Goal: Check status: Check status

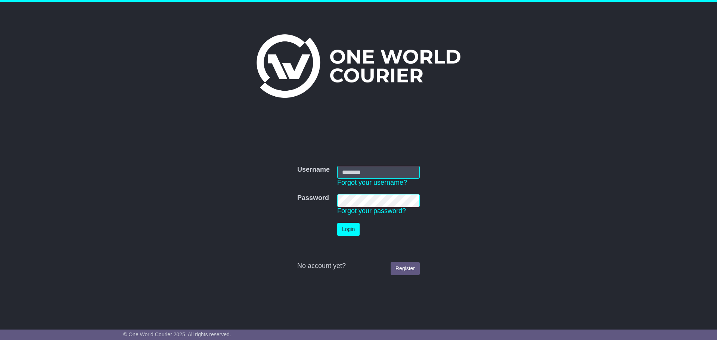
click at [576, 166] on div "Username Username Forgot your username? Password Password Forgot your password?…" at bounding box center [358, 160] width 717 height 316
click at [366, 169] on input "Username" at bounding box center [378, 172] width 83 height 13
type input "**********"
click at [351, 226] on button "Login" at bounding box center [348, 229] width 22 height 13
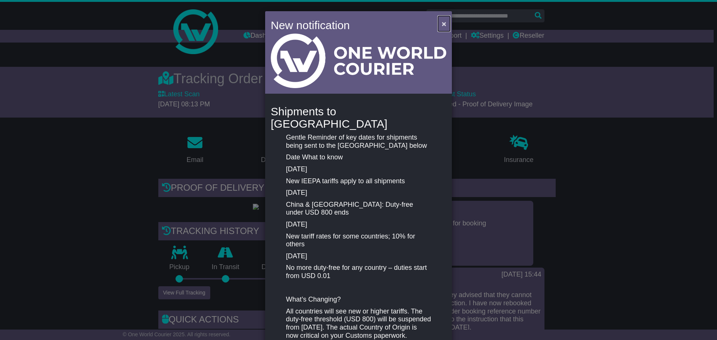
click at [443, 22] on span "×" at bounding box center [444, 23] width 4 height 9
click at [440, 25] on button "×" at bounding box center [444, 23] width 12 height 15
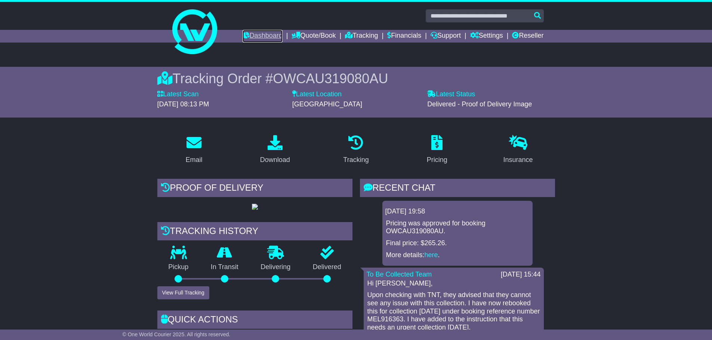
click at [256, 36] on link "Dashboard" at bounding box center [262, 36] width 40 height 13
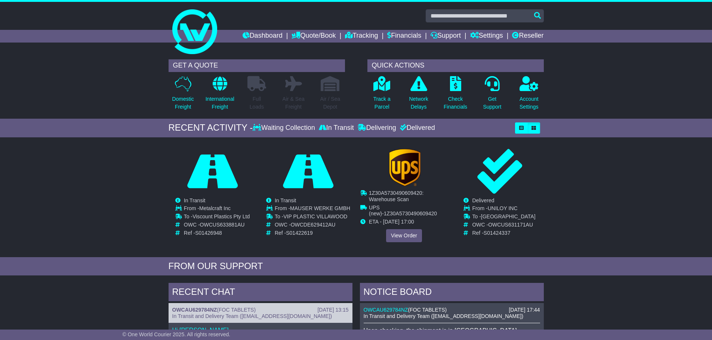
click at [395, 185] on div "Cancelled Waiting Collection In Transit InTransit TVS SCS AUST PTY LTD" at bounding box center [403, 195] width 87 height 93
click at [396, 230] on link "View Order" at bounding box center [404, 235] width 36 height 13
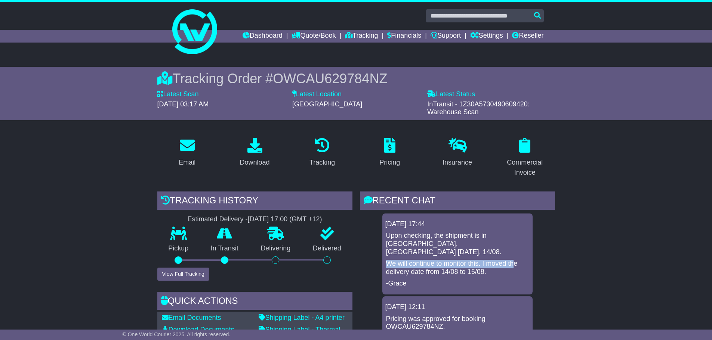
drag, startPoint x: 386, startPoint y: 255, endPoint x: 513, endPoint y: 253, distance: 127.4
click at [513, 260] on p "We will continue to monitor this. I moved the delivery date from 14/08 to 15/08." at bounding box center [457, 268] width 143 height 16
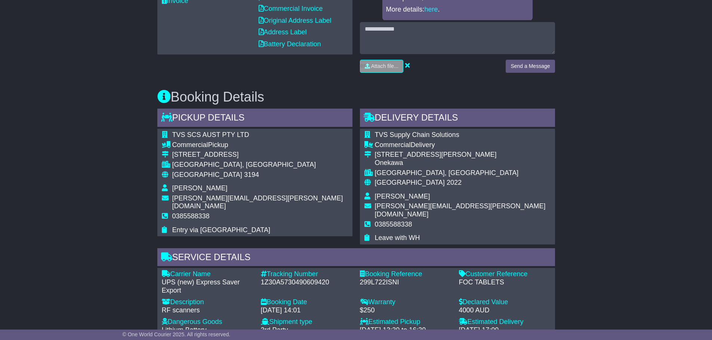
scroll to position [343, 0]
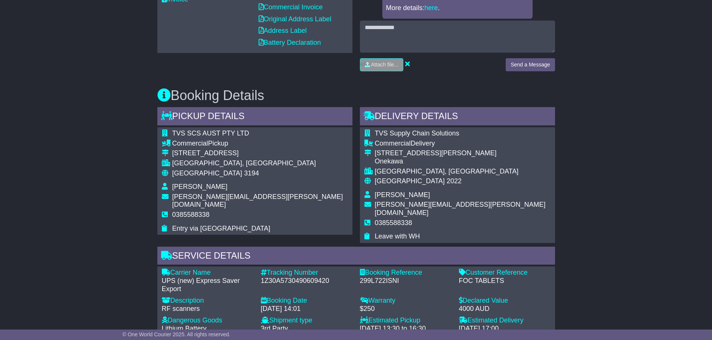
click at [297, 277] on div "1Z30A5730490609420" at bounding box center [307, 281] width 92 height 8
copy div "1Z30A5730490609420"
